Goal: Book appointment/travel/reservation

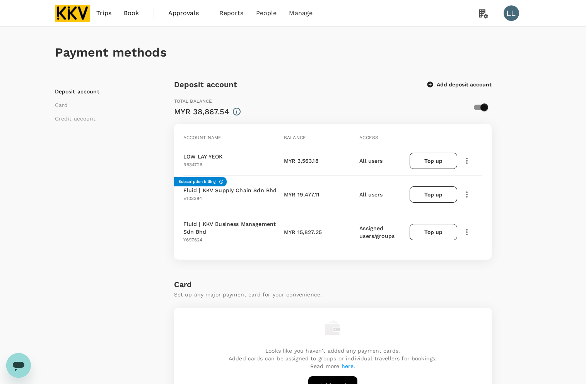
click at [84, 15] on img at bounding box center [73, 13] width 36 height 17
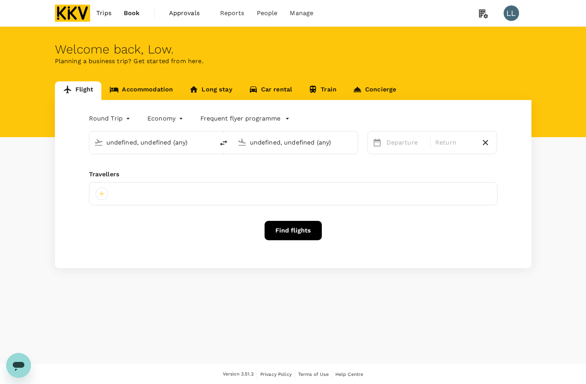
type input "[PERSON_NAME] (JHB)"
type input "Sultan [PERSON_NAME] [PERSON_NAME] (SZB)"
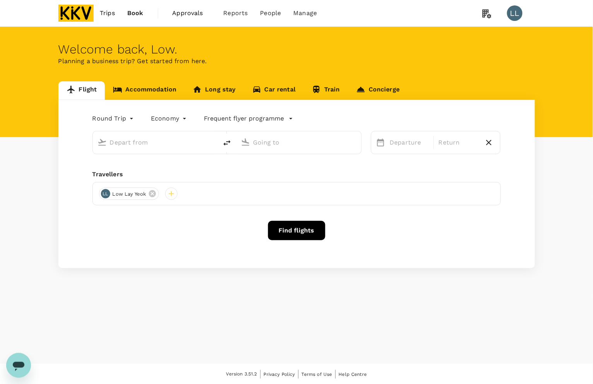
click at [157, 91] on link "Accommodation" at bounding box center [145, 90] width 80 height 19
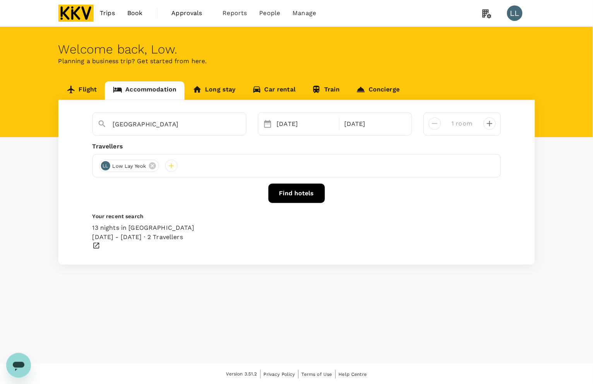
type input "[GEOGRAPHIC_DATA]"
click at [236, 122] on icon "Clear" at bounding box center [236, 124] width 8 height 8
click at [157, 169] on icon at bounding box center [161, 165] width 9 height 9
click at [129, 128] on input "text" at bounding box center [166, 124] width 107 height 12
type input "n"
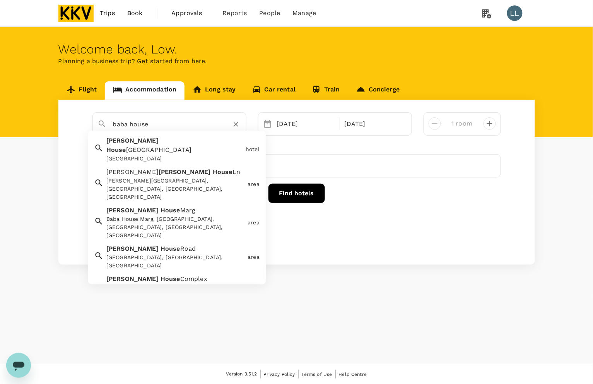
click at [144, 146] on span "[GEOGRAPHIC_DATA]" at bounding box center [159, 149] width 66 height 7
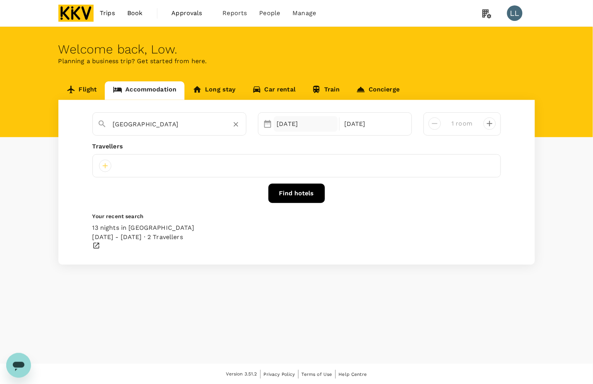
type input "[GEOGRAPHIC_DATA]"
click at [293, 119] on div "[DATE]" at bounding box center [306, 123] width 64 height 15
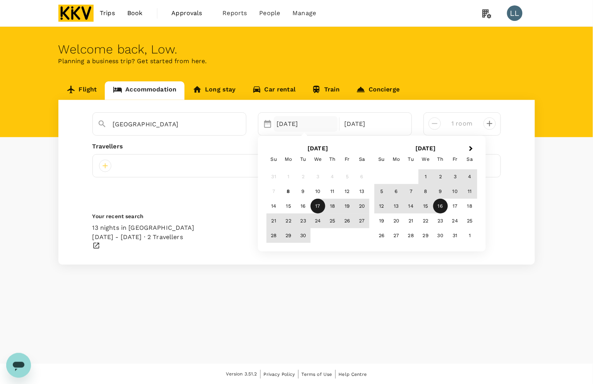
click at [315, 206] on div "17" at bounding box center [318, 206] width 15 height 15
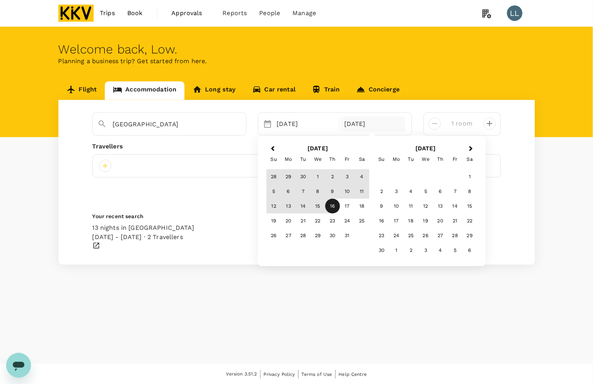
click at [335, 206] on div "16" at bounding box center [333, 206] width 15 height 15
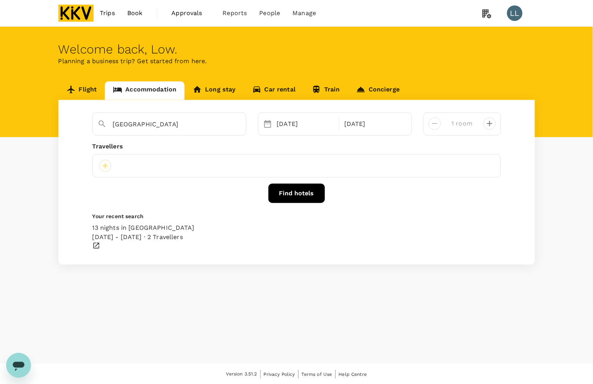
click at [109, 166] on div at bounding box center [105, 165] width 12 height 12
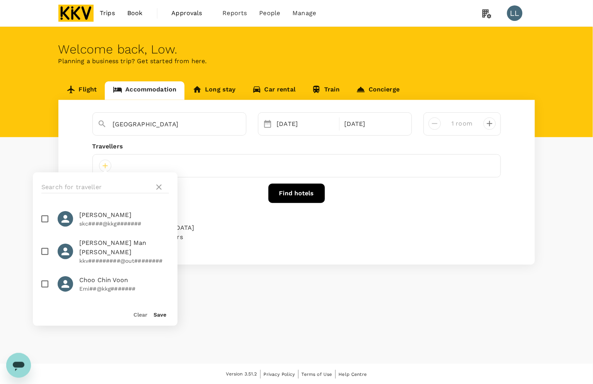
click at [64, 280] on icon at bounding box center [66, 284] width 8 height 8
checkbox input "true"
click at [163, 318] on div "Save" at bounding box center [156, 310] width 19 height 15
click at [163, 314] on button "Save" at bounding box center [160, 314] width 13 height 6
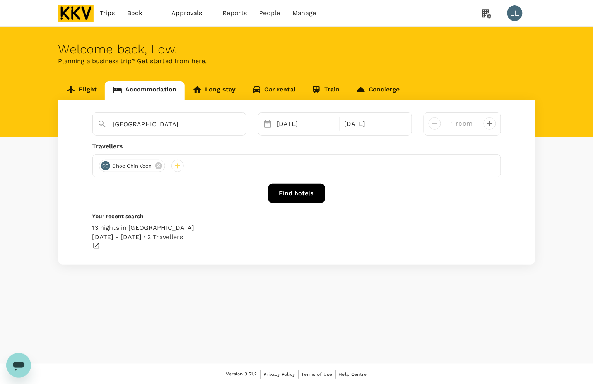
click at [295, 196] on button "Find hotels" at bounding box center [297, 192] width 57 height 19
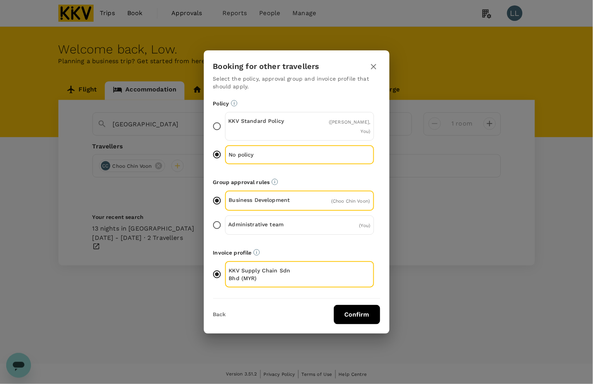
click at [351, 312] on button "Confirm" at bounding box center [357, 314] width 46 height 19
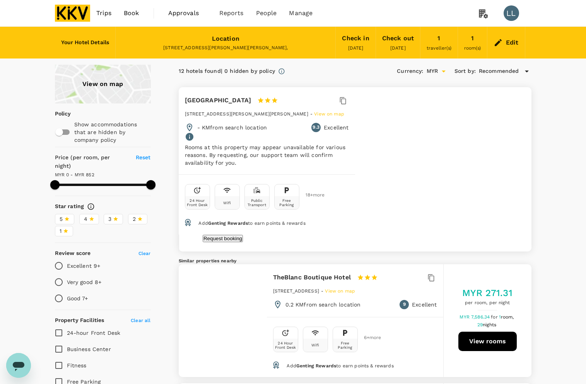
type input "852"
click at [243, 235] on button "Request booking" at bounding box center [223, 238] width 40 height 7
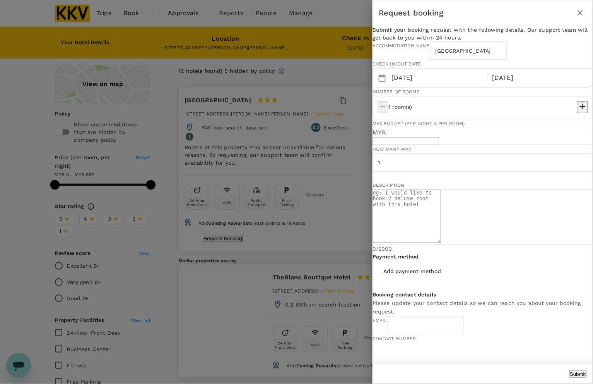
type input "60"
type input "162883349"
type input "[EMAIL_ADDRESS][DOMAIN_NAME]"
click at [435, 145] on input "text" at bounding box center [406, 140] width 67 height 7
type input "230"
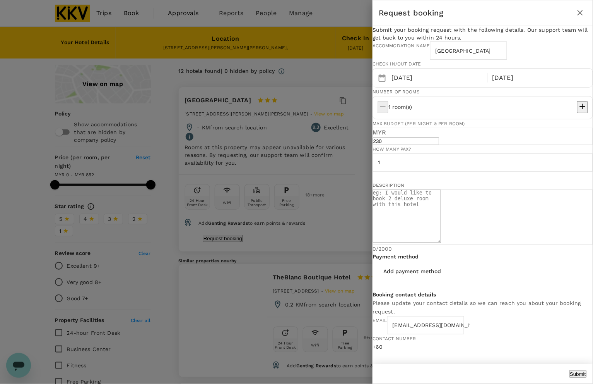
click at [420, 243] on textarea at bounding box center [407, 215] width 69 height 53
type textarea "P"
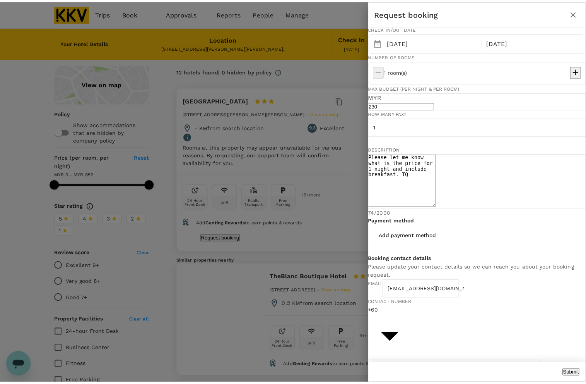
scroll to position [108, 0]
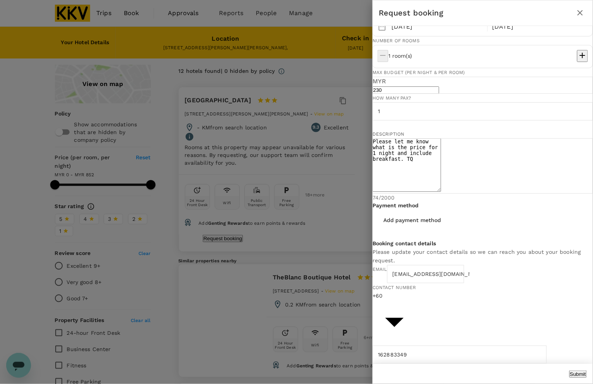
type textarea "Please let me know what is the price for 1 night and include breakfast. TQ"
click at [570, 370] on button "Submit" at bounding box center [578, 373] width 17 height 7
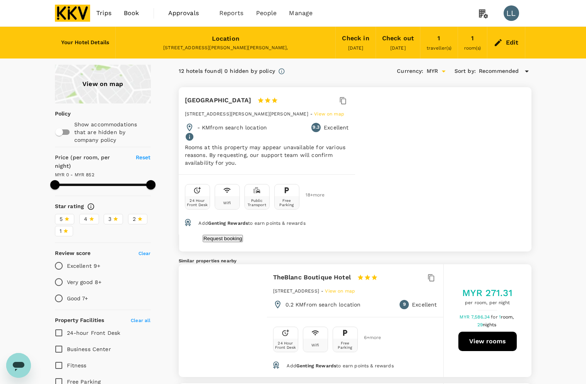
type input "852"
